Goal: Find specific page/section: Find specific page/section

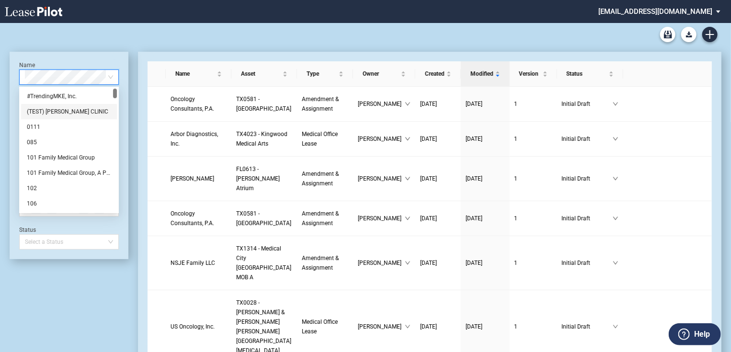
click at [115, 52] on div "Name Select name Asset Select Asset Type Select Type Owner Select an Owner Date…" at bounding box center [69, 155] width 119 height 207
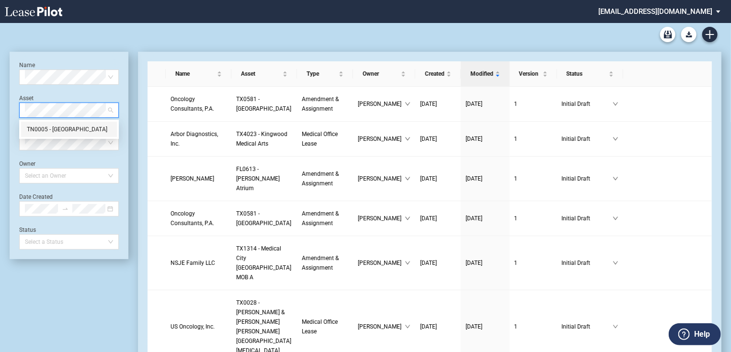
click at [45, 130] on div "TN0005 - 8 City Blvd" at bounding box center [69, 129] width 84 height 10
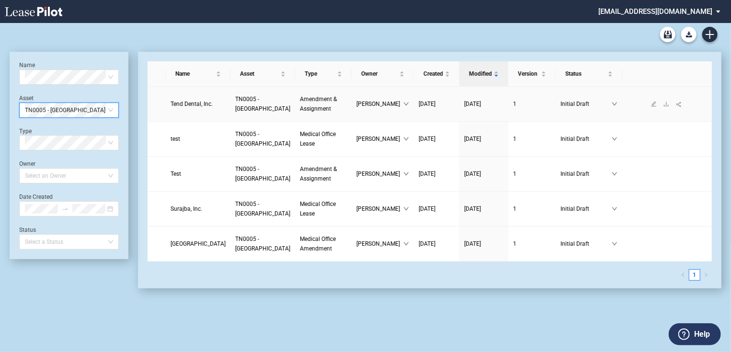
click at [187, 106] on span "Tend Dental, Inc." at bounding box center [191, 104] width 42 height 7
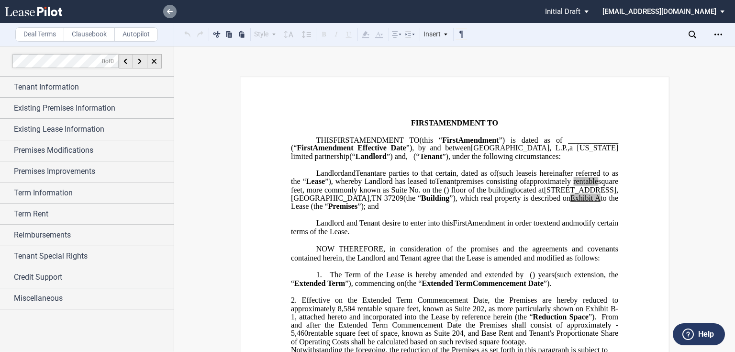
click at [170, 10] on icon at bounding box center [170, 11] width 6 height 5
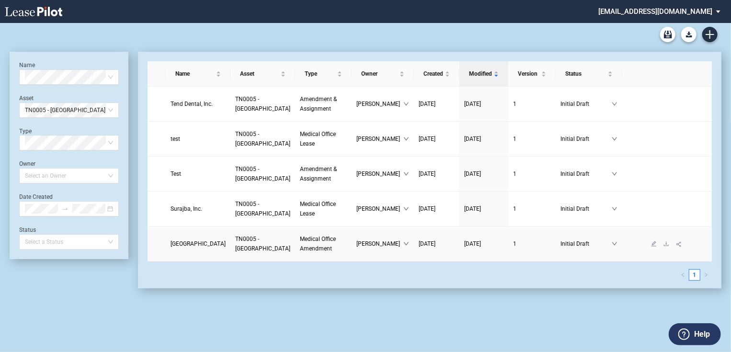
click at [189, 247] on span "Vanderbilt University Medical Center" at bounding box center [197, 243] width 55 height 7
